Goal: Task Accomplishment & Management: Complete application form

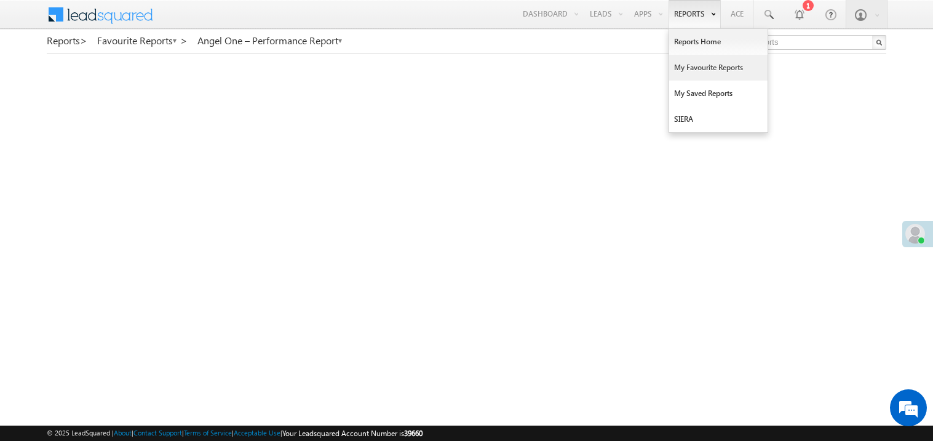
click at [688, 70] on link "My Favourite Reports" at bounding box center [718, 68] width 98 height 26
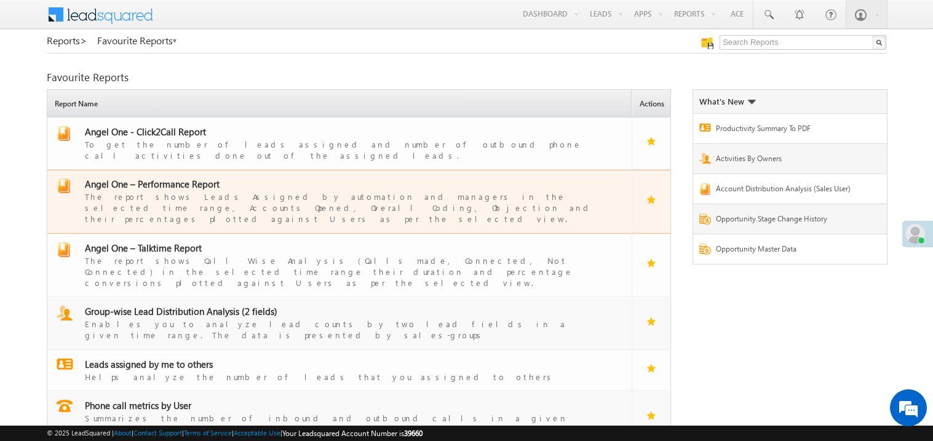
click at [173, 179] on span "Angel One – Performance Report" at bounding box center [152, 184] width 135 height 12
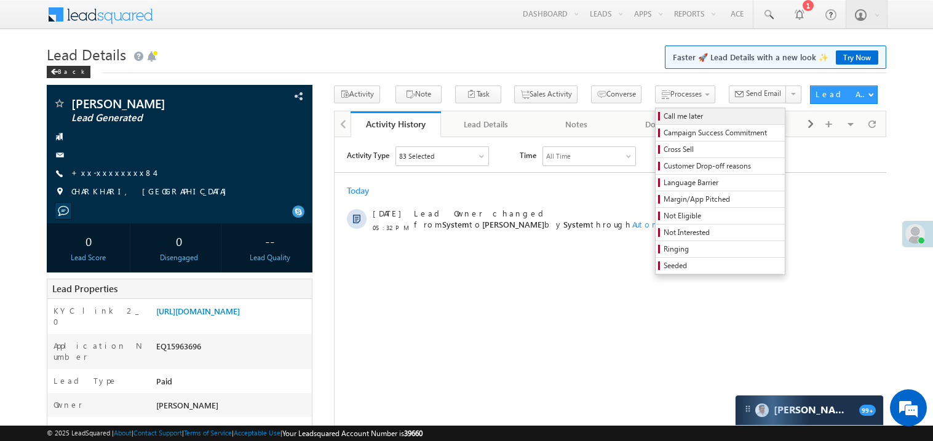
click at [663, 116] on span "Call me later" at bounding box center [721, 116] width 117 height 11
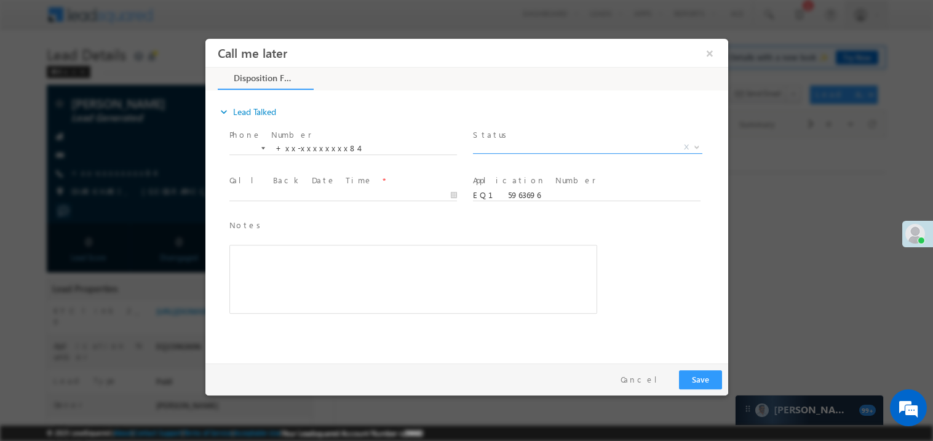
click at [540, 147] on span "X" at bounding box center [586, 147] width 229 height 12
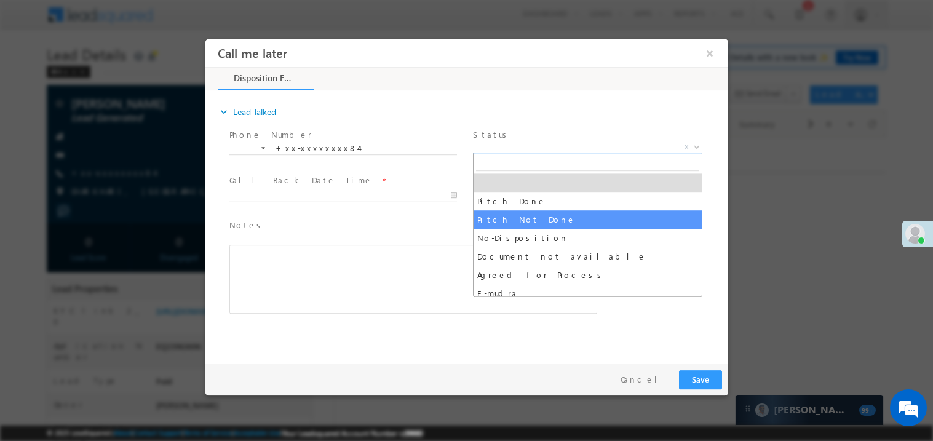
select select "Pitch Not Done"
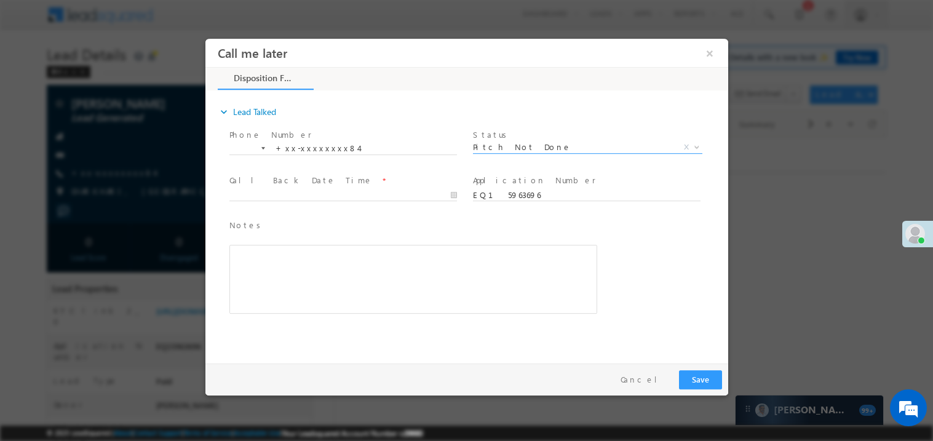
click at [227, 185] on div "Call Back Date Time *" at bounding box center [347, 193] width 243 height 45
click at [258, 194] on body "Call me later ×" at bounding box center [466, 197] width 522 height 319
type input "09/22/25 5:55 PM"
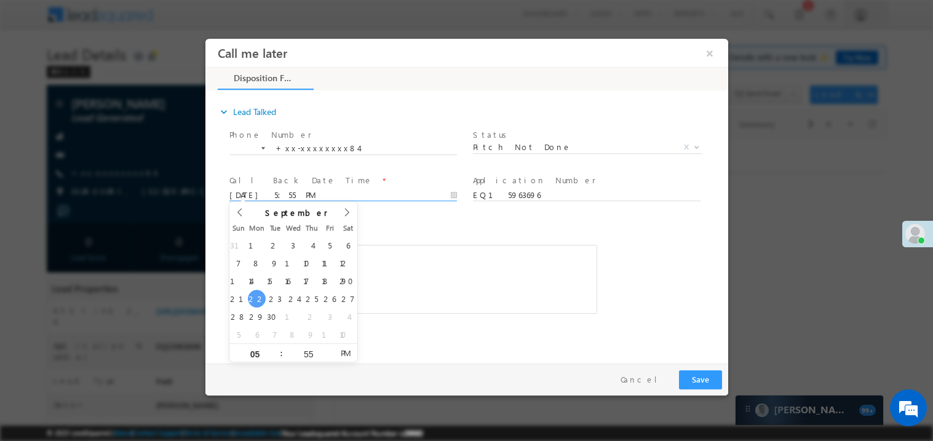
click at [467, 254] on div "Rich Text Editor, 40788eee-0fb2-11ec-a811-0adc8a9d82c2__tab1__section1__Notes__…" at bounding box center [413, 278] width 368 height 69
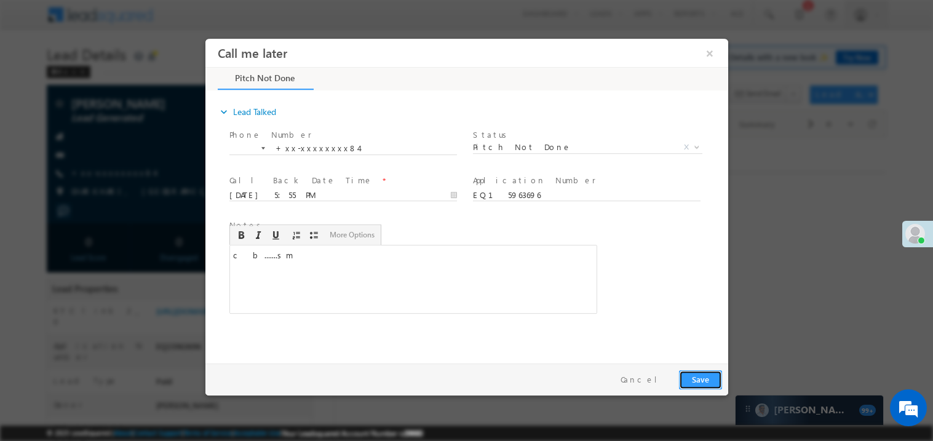
click at [696, 373] on button "Save" at bounding box center [699, 378] width 43 height 19
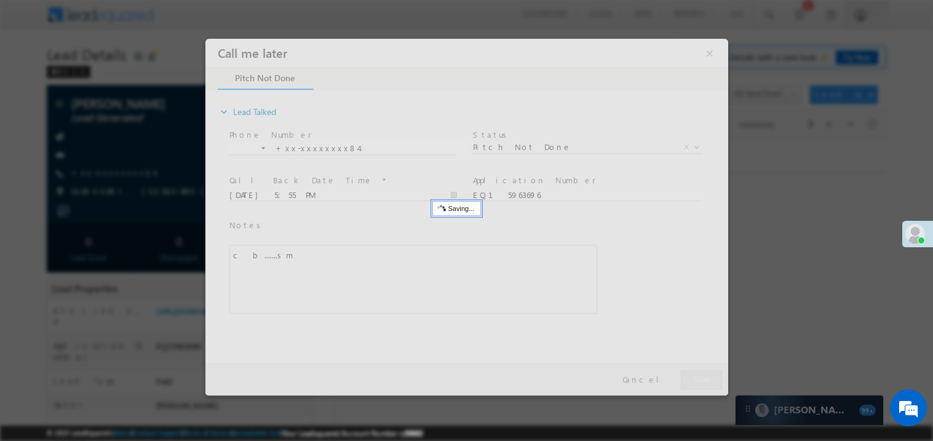
click at [696, 373] on div at bounding box center [466, 216] width 522 height 357
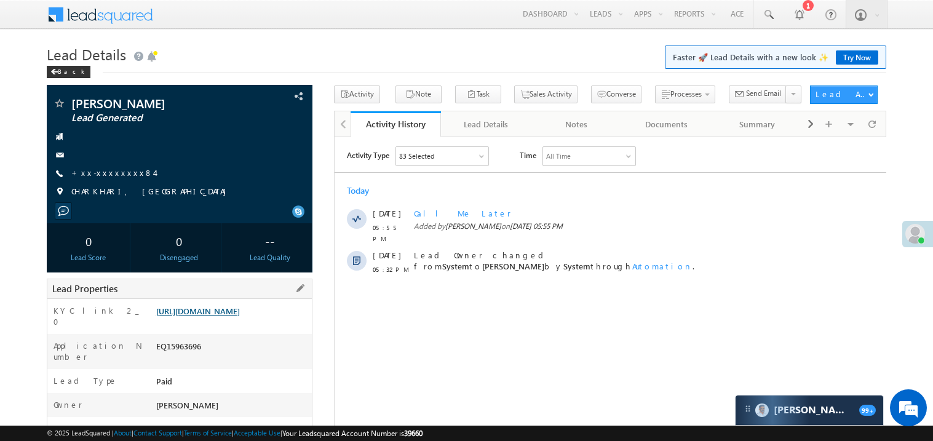
click at [240, 316] on link "https://angelbroking1-pk3em7sa.customui-test.leadsquared.com?leadId=120cd3bd-58…" at bounding box center [198, 311] width 84 height 10
click at [116, 175] on link "+xx-xxxxxxxx84" at bounding box center [112, 172] width 83 height 10
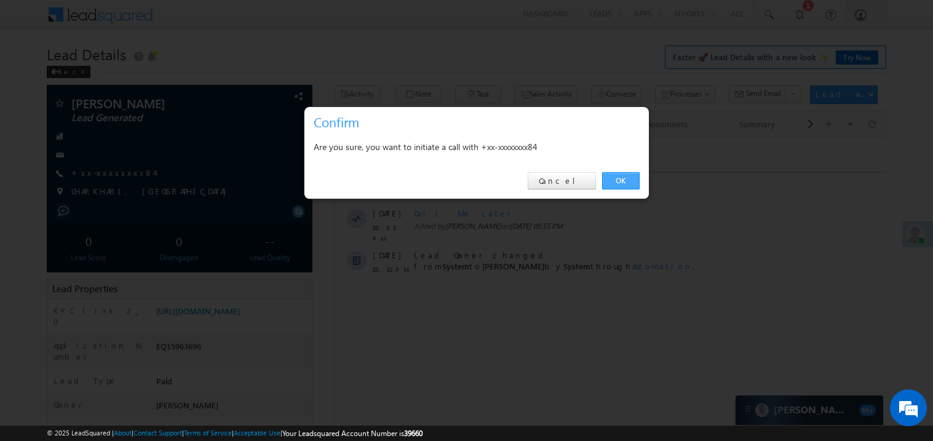
click at [607, 180] on link "OK" at bounding box center [620, 180] width 37 height 17
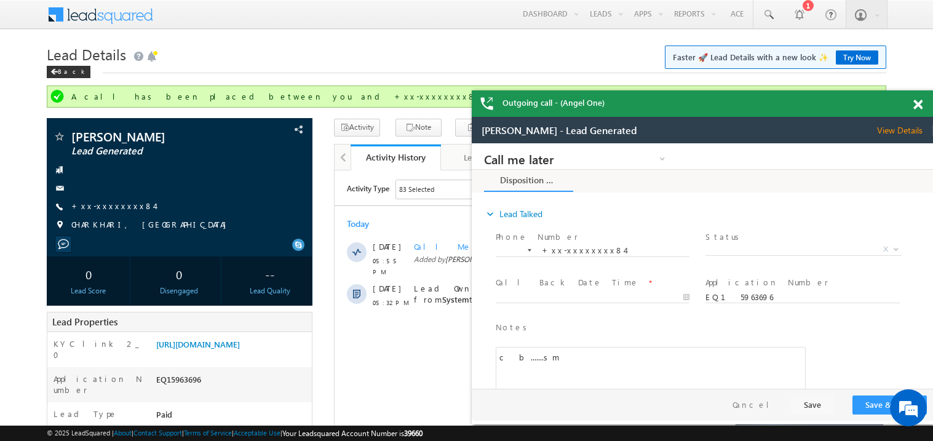
click at [916, 105] on span at bounding box center [917, 105] width 9 height 10
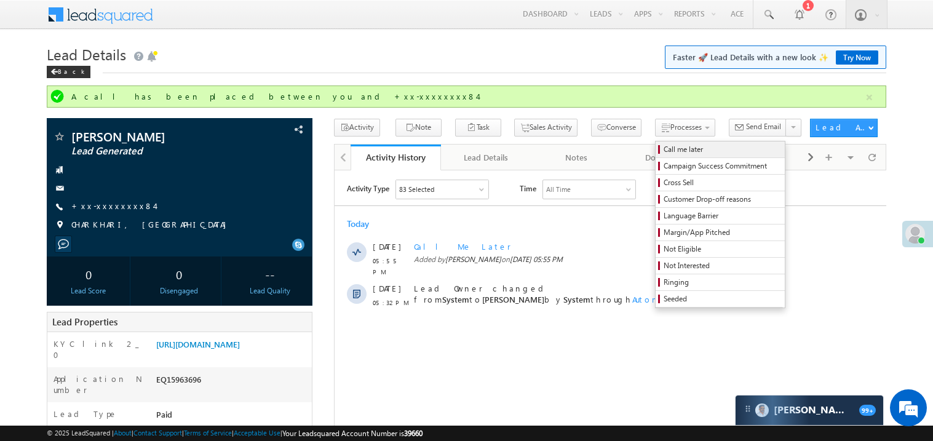
click at [663, 151] on span "Call me later" at bounding box center [721, 149] width 117 height 11
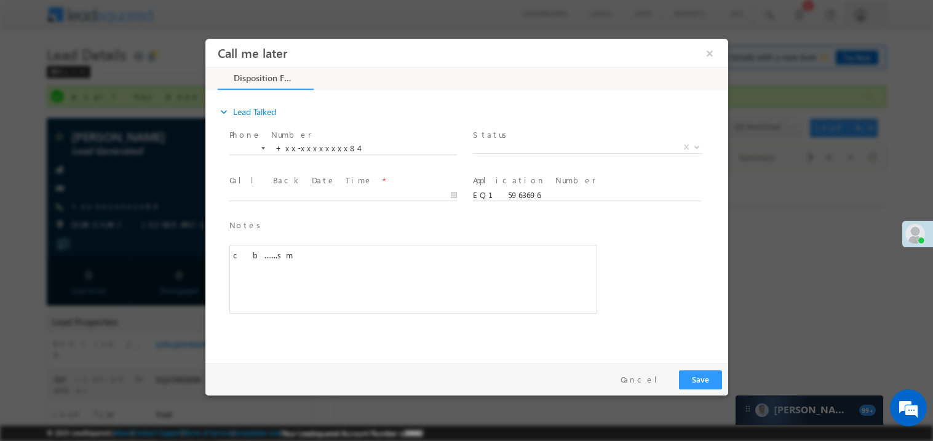
click at [553, 139] on span "Status *" at bounding box center [585, 135] width 227 height 14
click at [513, 149] on span "X" at bounding box center [586, 147] width 229 height 12
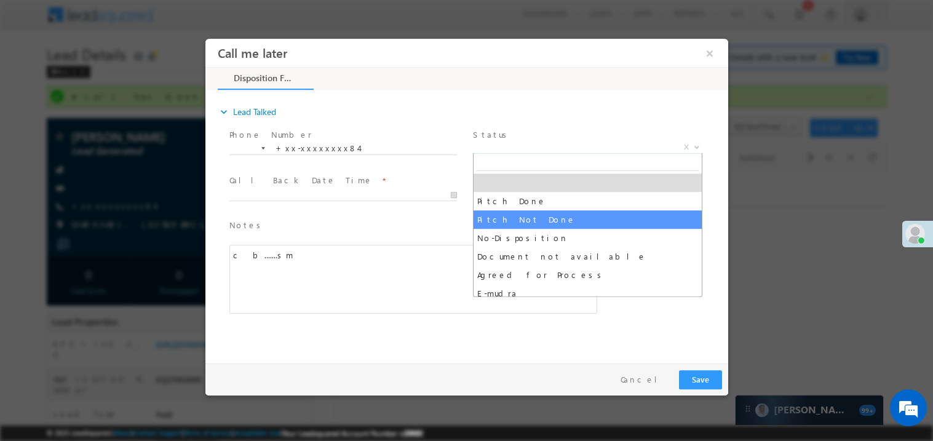
select select "Pitch Not Done"
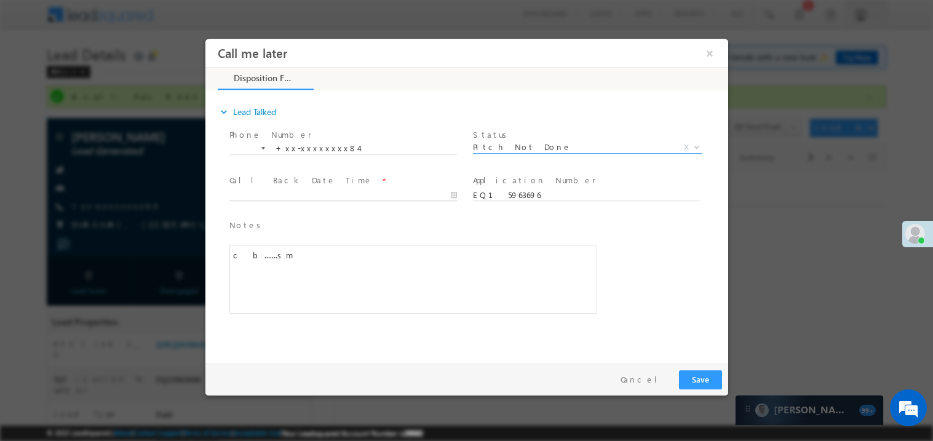
click at [329, 189] on input "text" at bounding box center [342, 195] width 227 height 12
type input "09/22/25 5:57 PM"
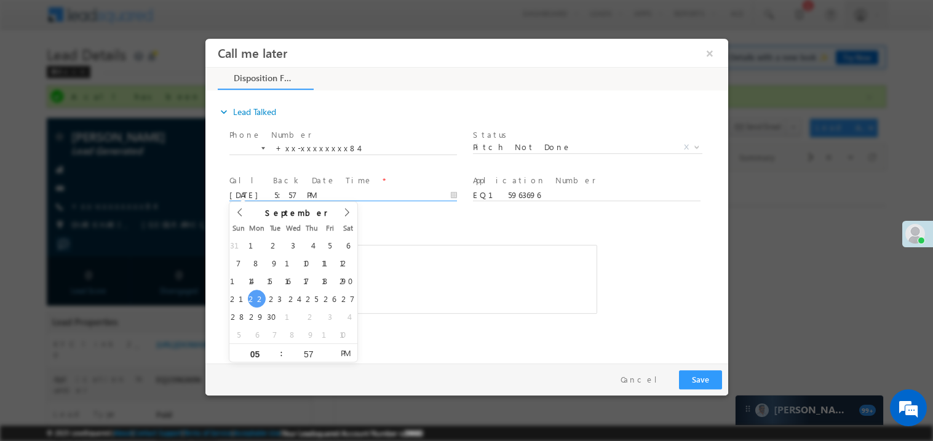
click at [442, 213] on div "Call Back Date Time * 09/22/25 5:57 PM" at bounding box center [347, 193] width 243 height 45
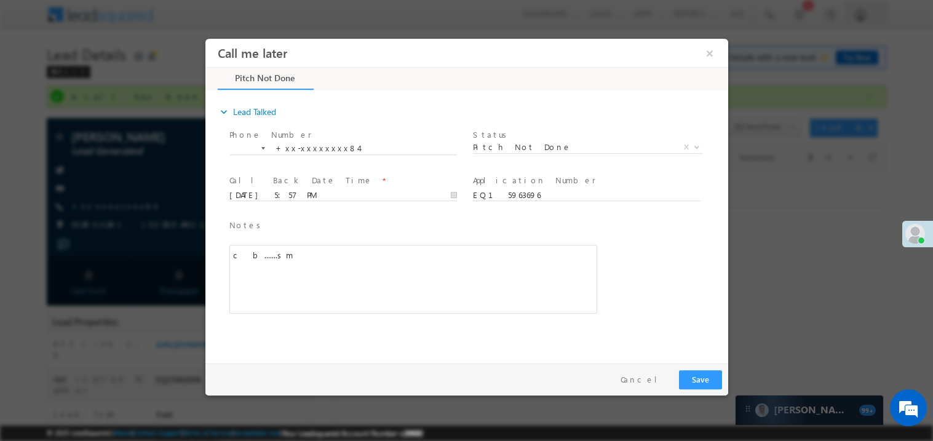
click at [414, 248] on div "c b.......sm" at bounding box center [413, 278] width 368 height 69
click at [701, 373] on button "Save" at bounding box center [699, 378] width 43 height 19
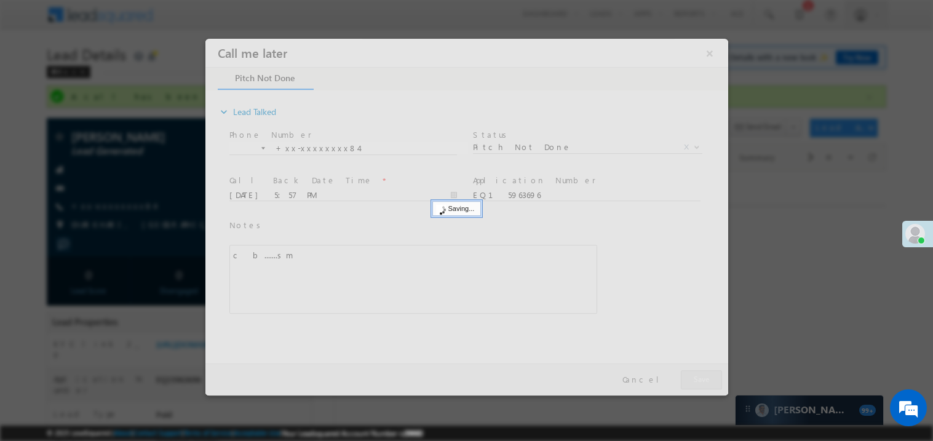
click at [701, 373] on div at bounding box center [466, 216] width 522 height 357
